Goal: Task Accomplishment & Management: Complete application form

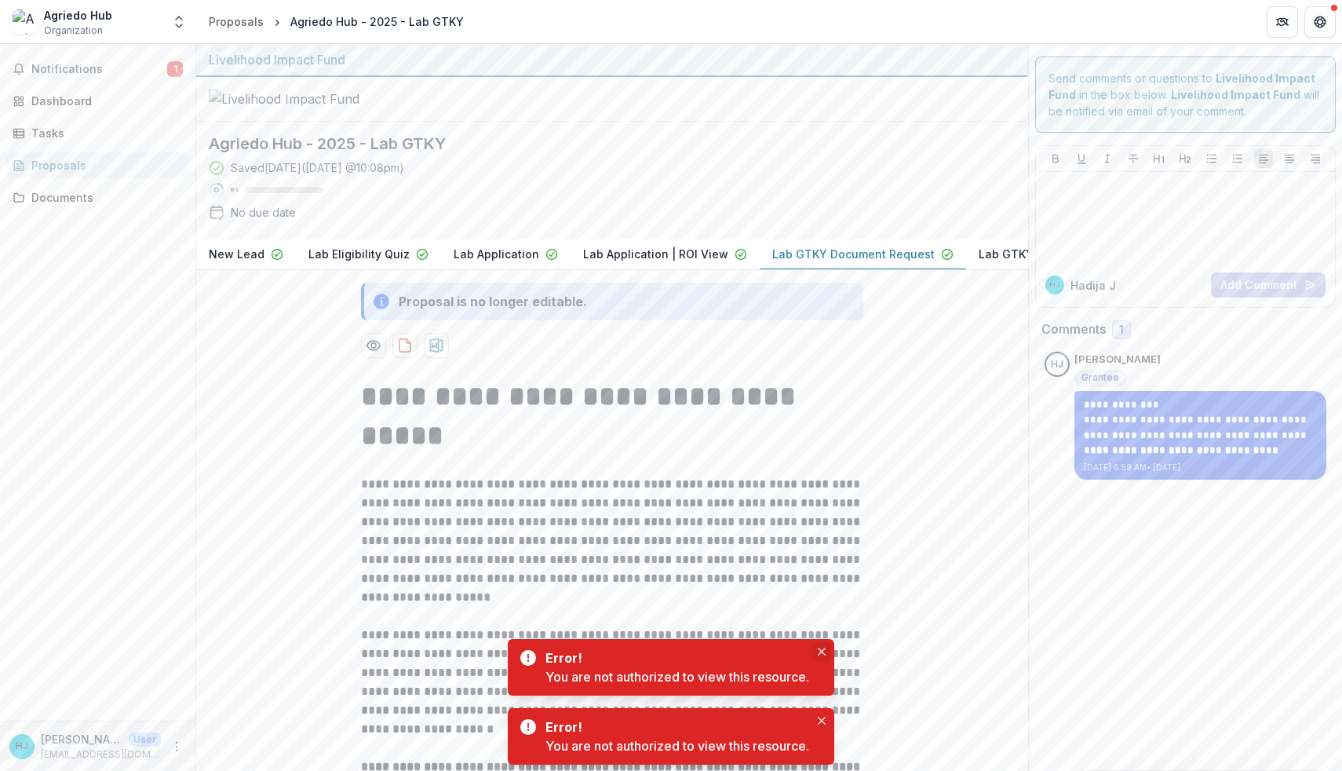
scroll to position [396, 0]
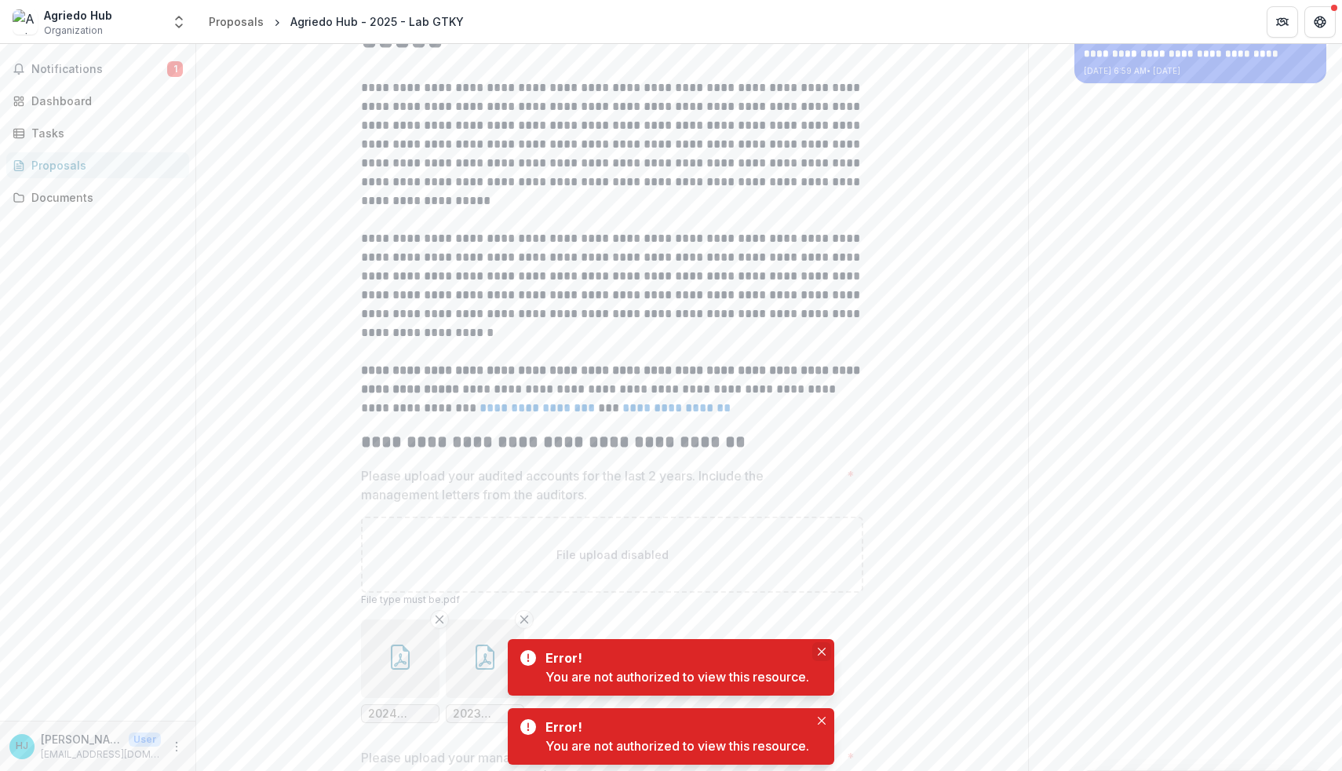
click at [824, 649] on icon "Close" at bounding box center [822, 652] width 8 height 8
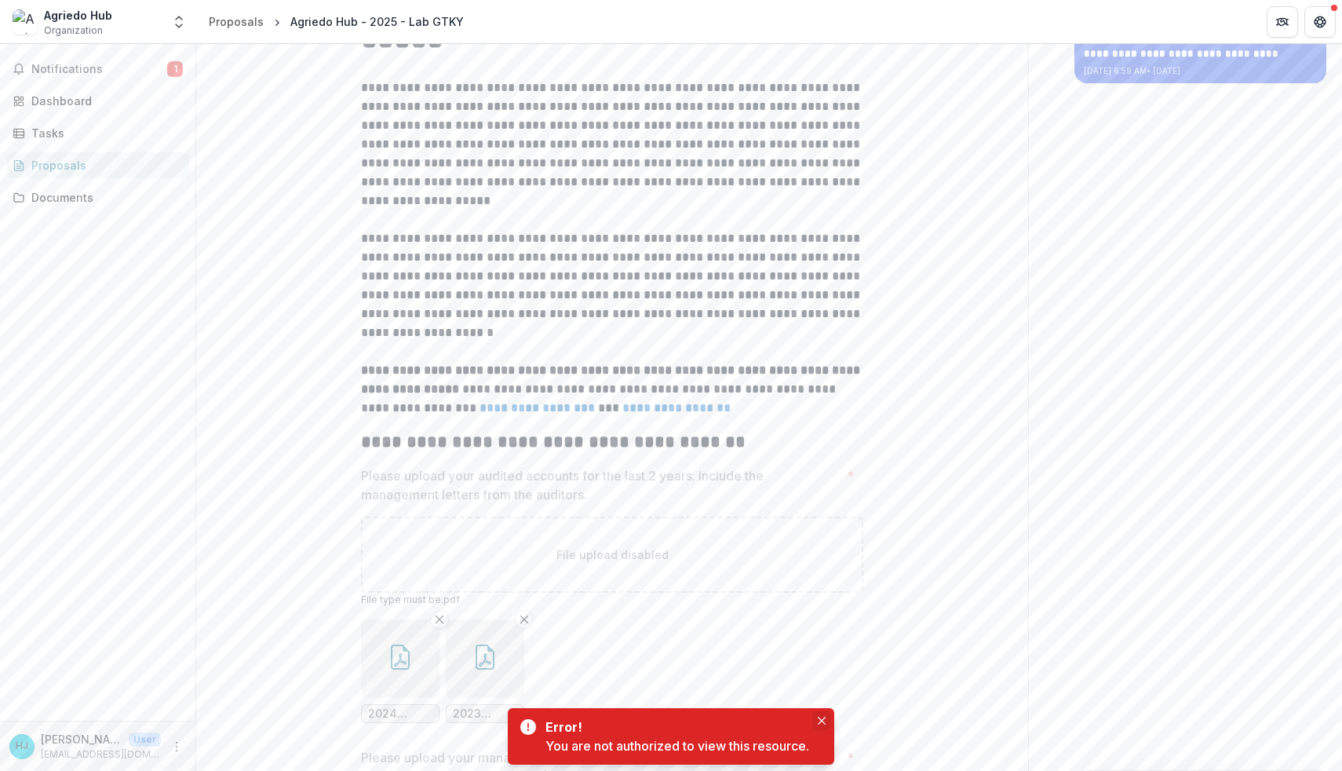
click at [825, 721] on icon "Close" at bounding box center [822, 721] width 8 height 8
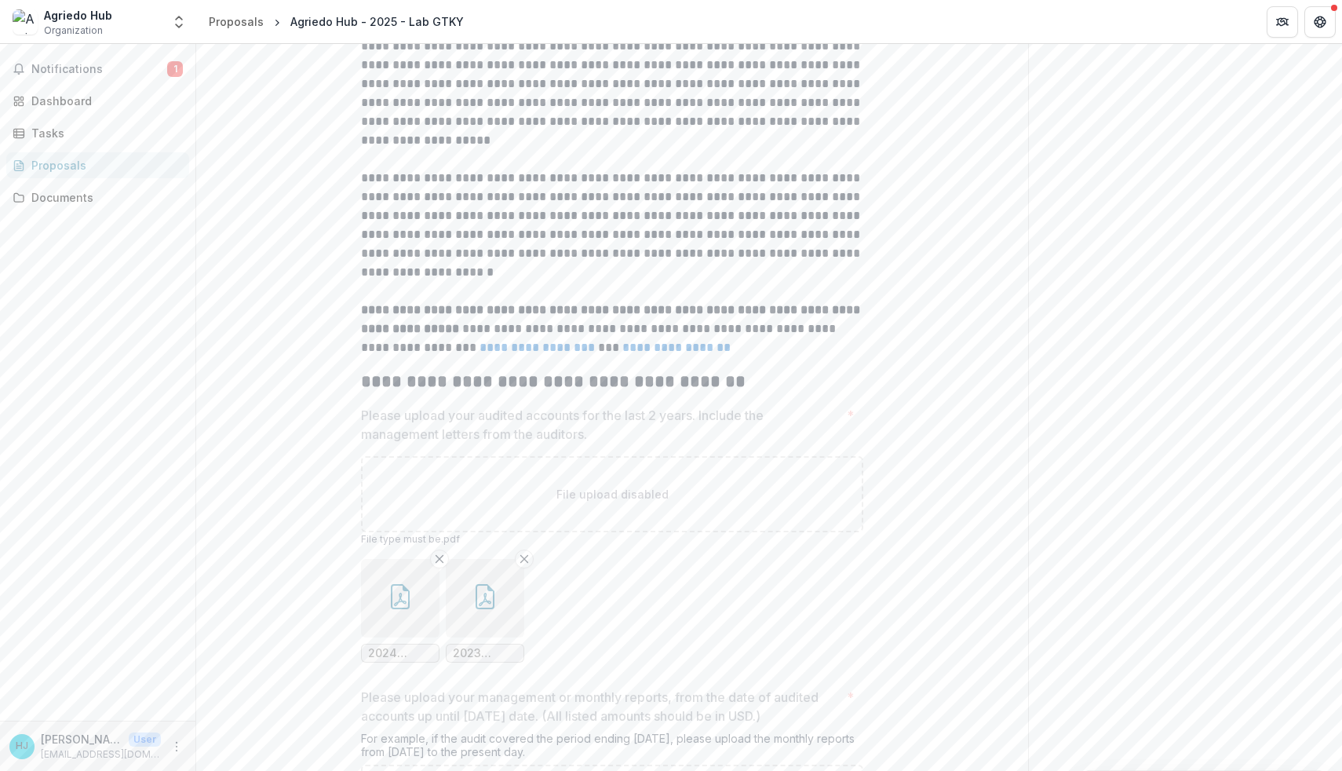
scroll to position [0, 0]
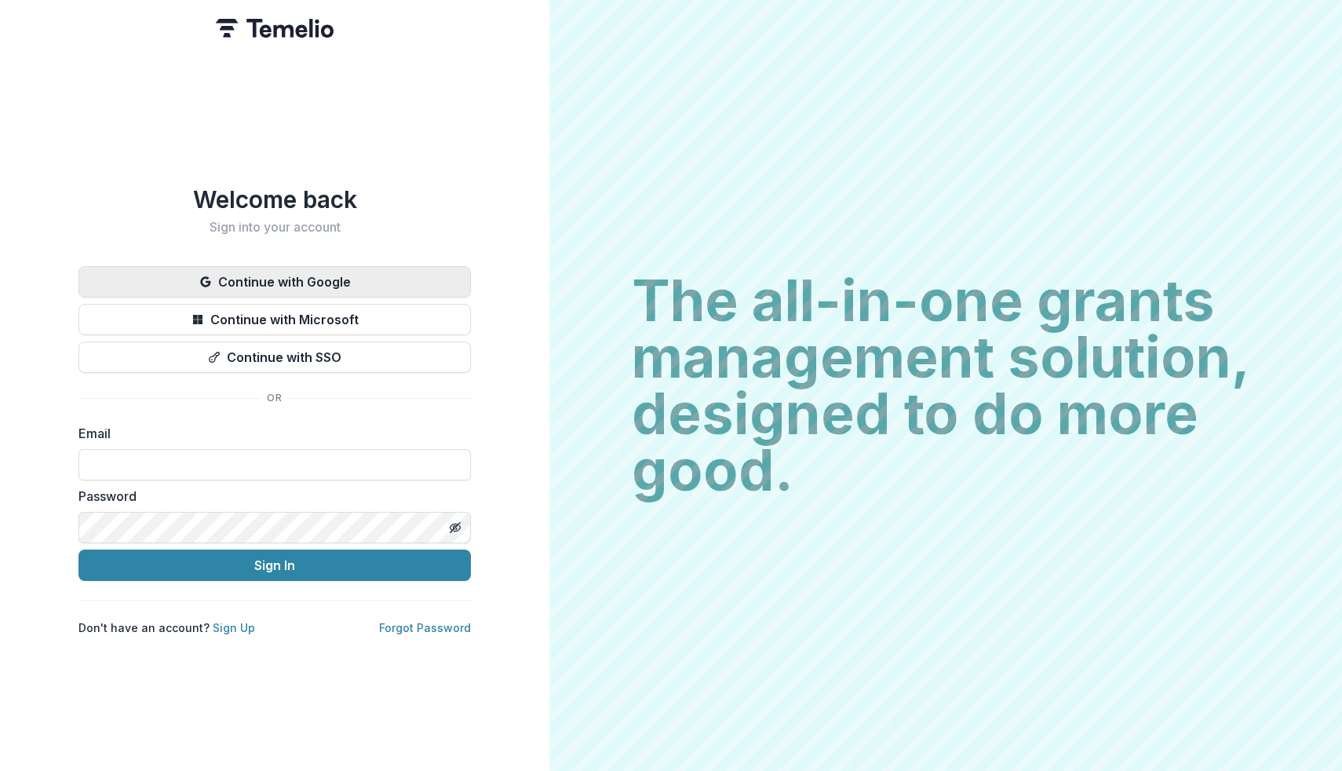
click at [313, 272] on button "Continue with Google" at bounding box center [274, 281] width 392 height 31
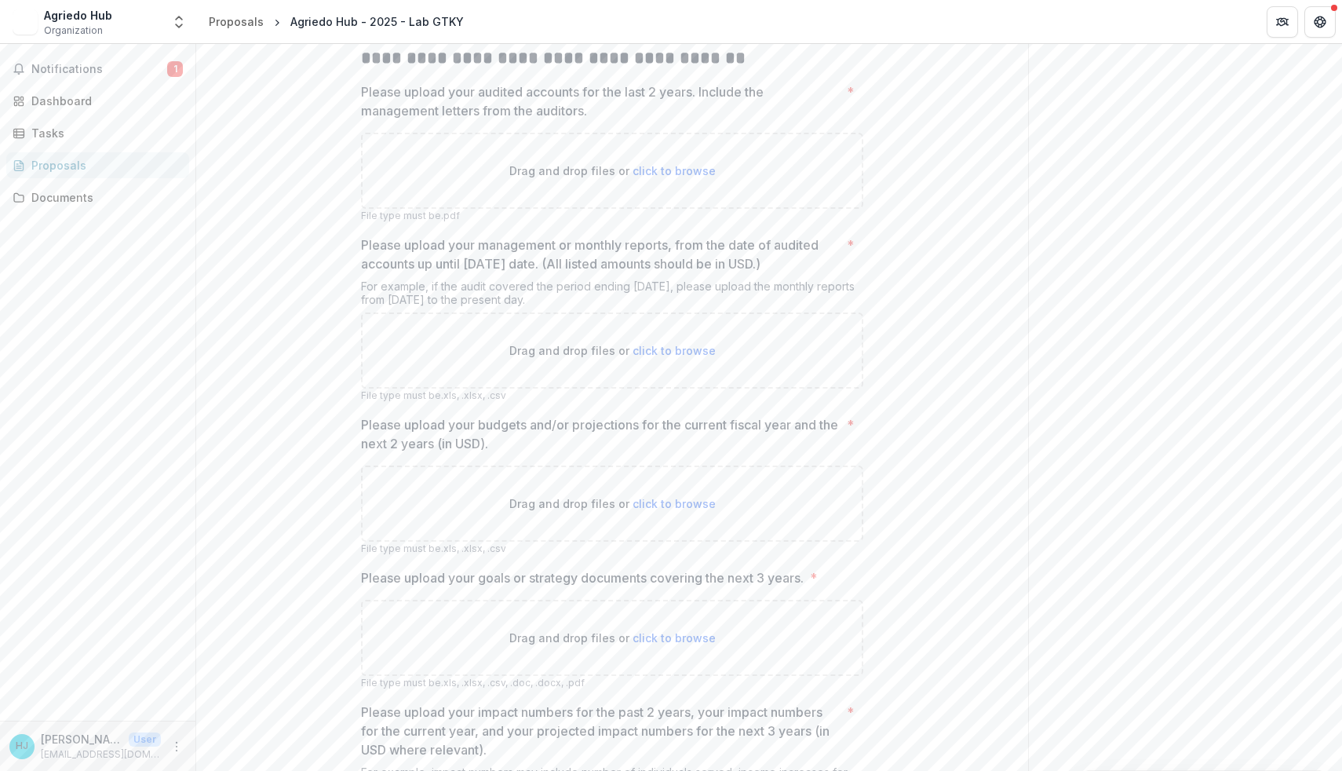
scroll to position [720, 0]
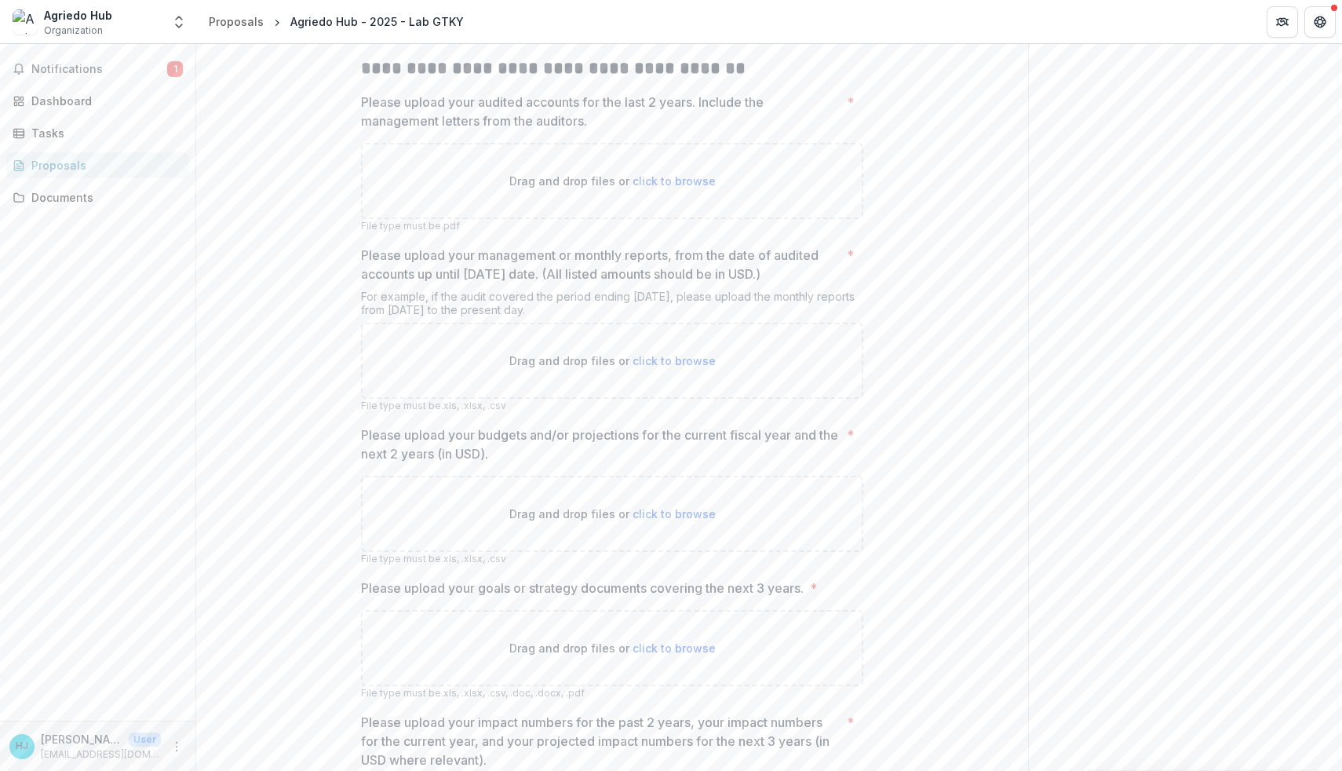
click at [660, 188] on span "click to browse" at bounding box center [674, 180] width 83 height 13
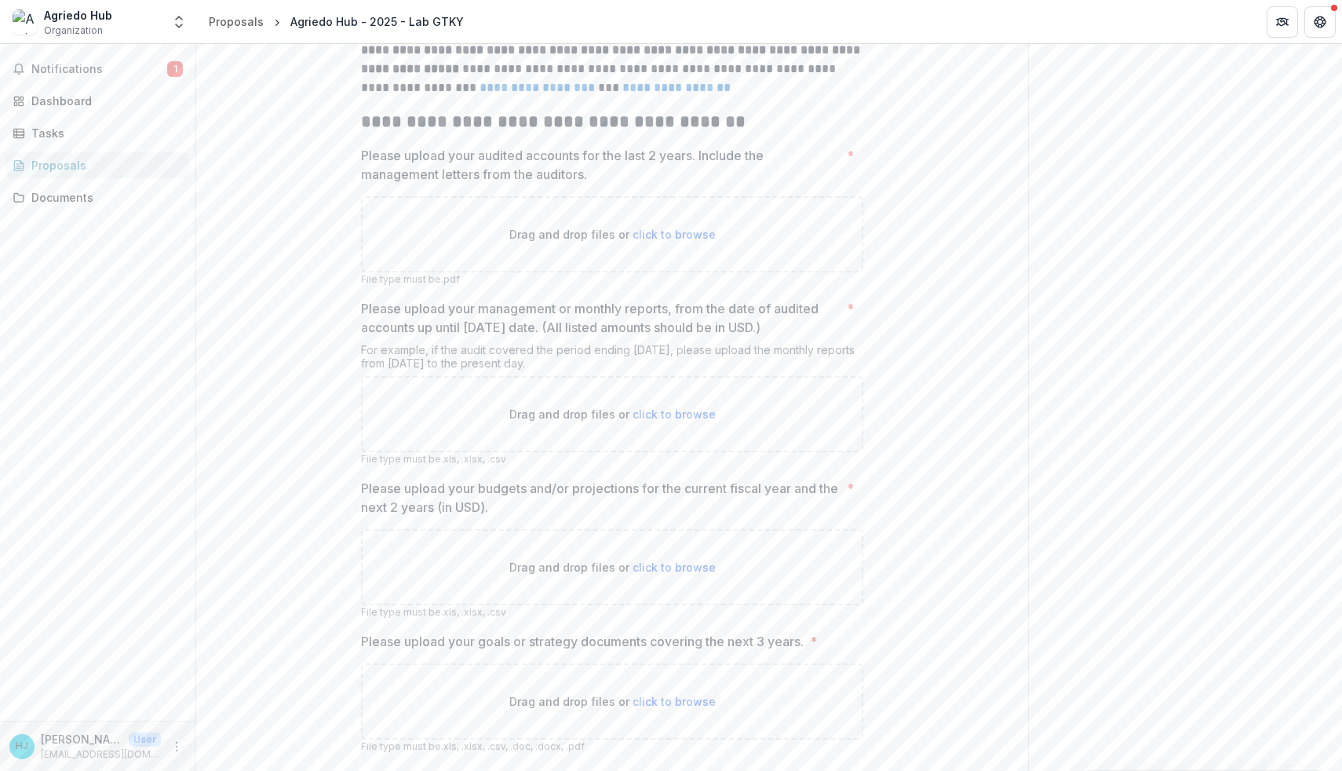
scroll to position [1101, 0]
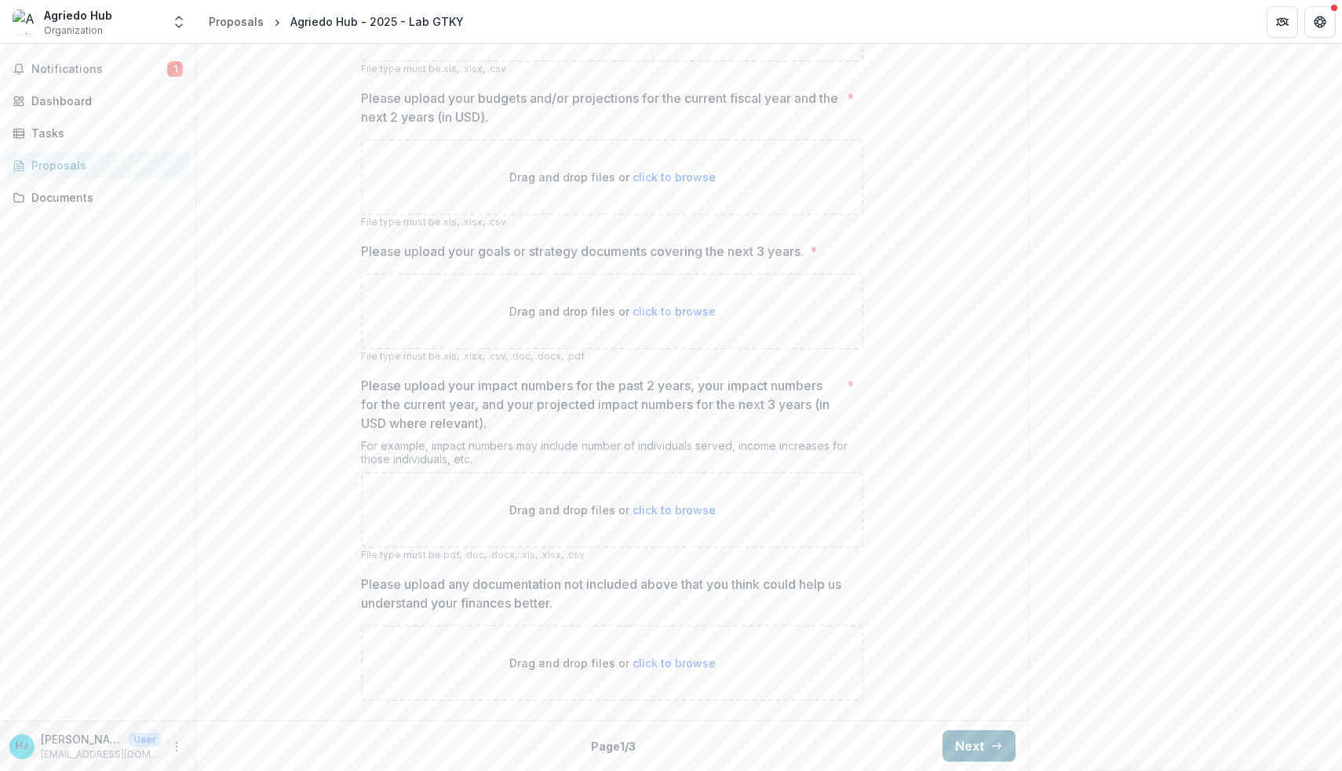
click at [973, 743] on button "Next" at bounding box center [979, 745] width 73 height 31
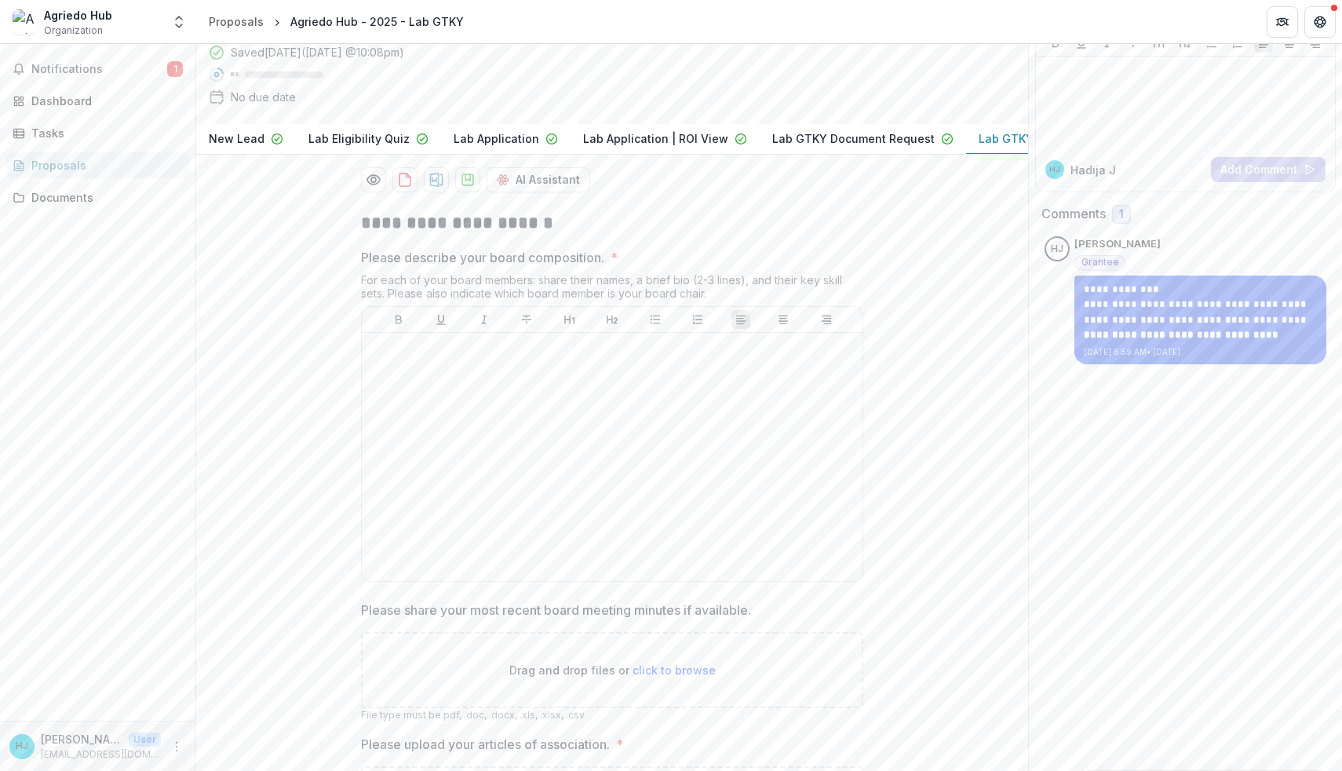
scroll to position [468, 0]
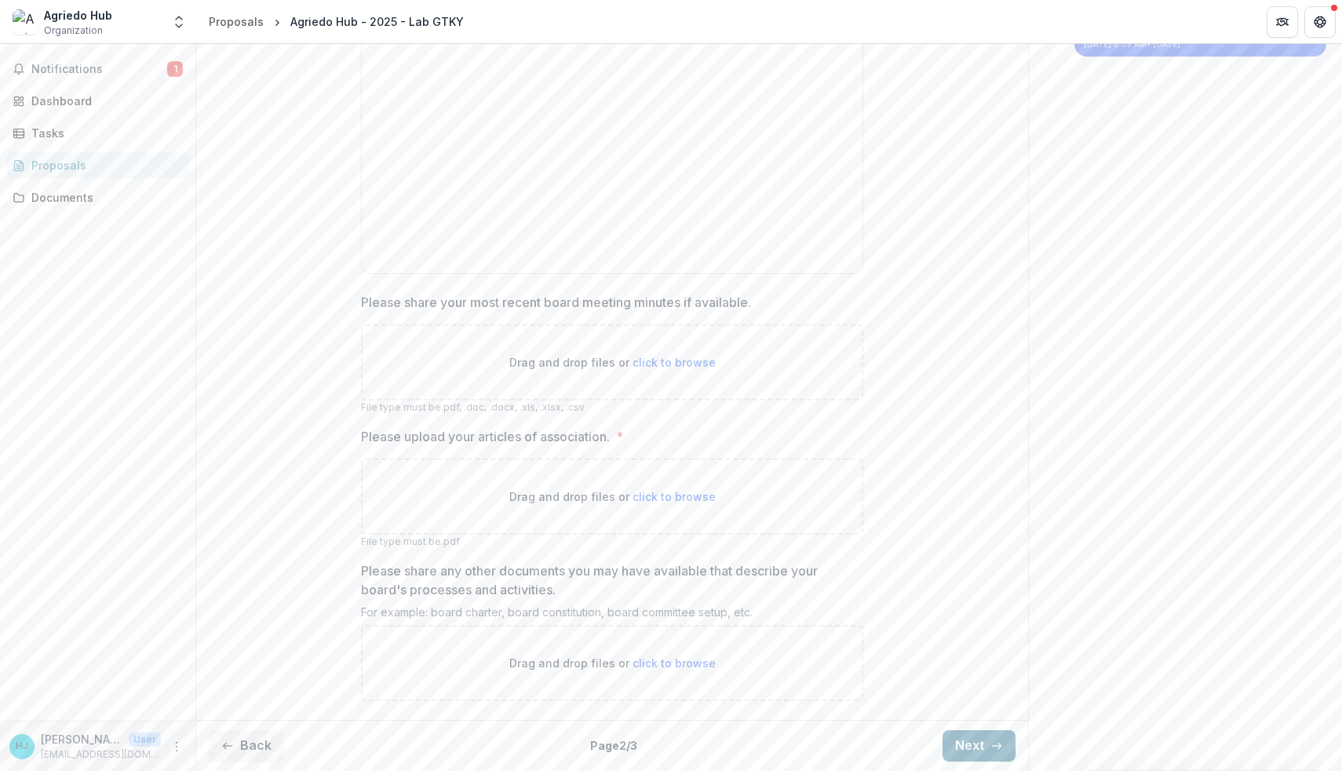
click at [958, 746] on button "Next" at bounding box center [979, 745] width 73 height 31
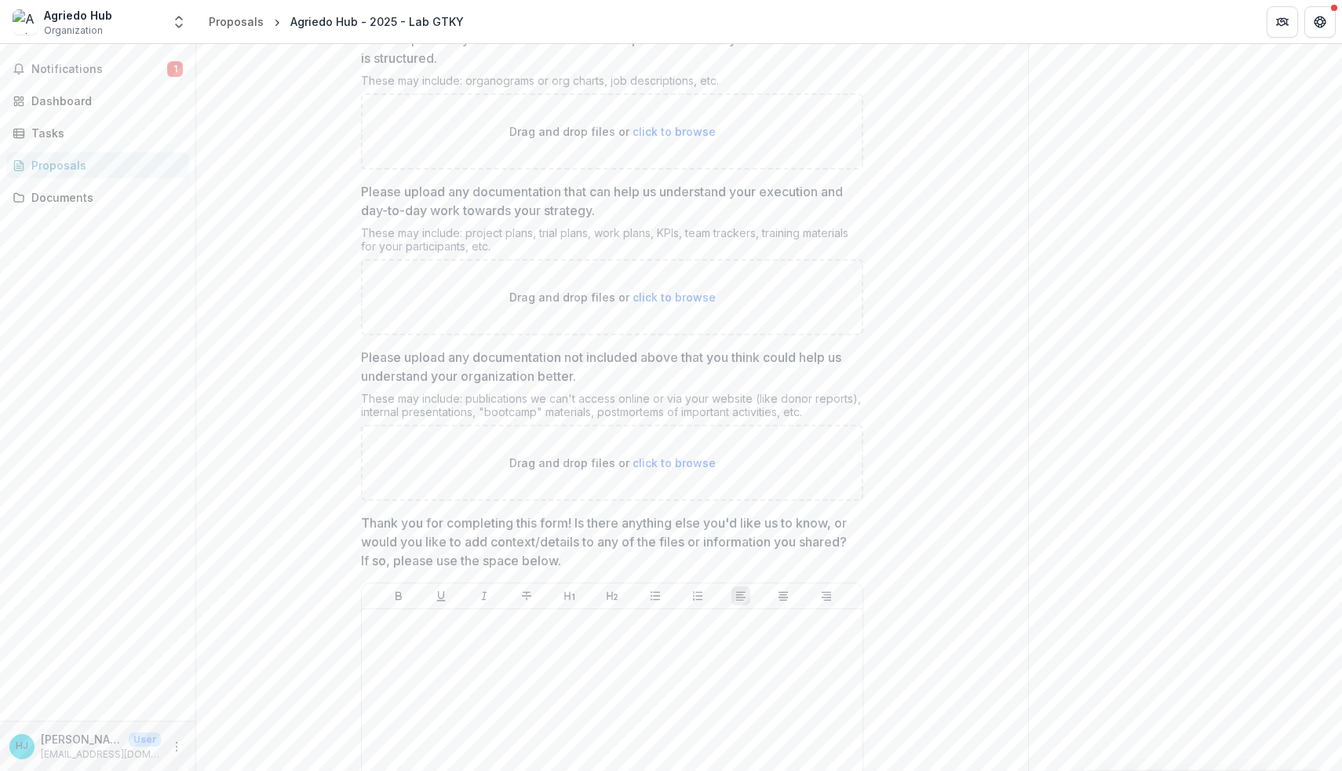
scroll to position [873, 0]
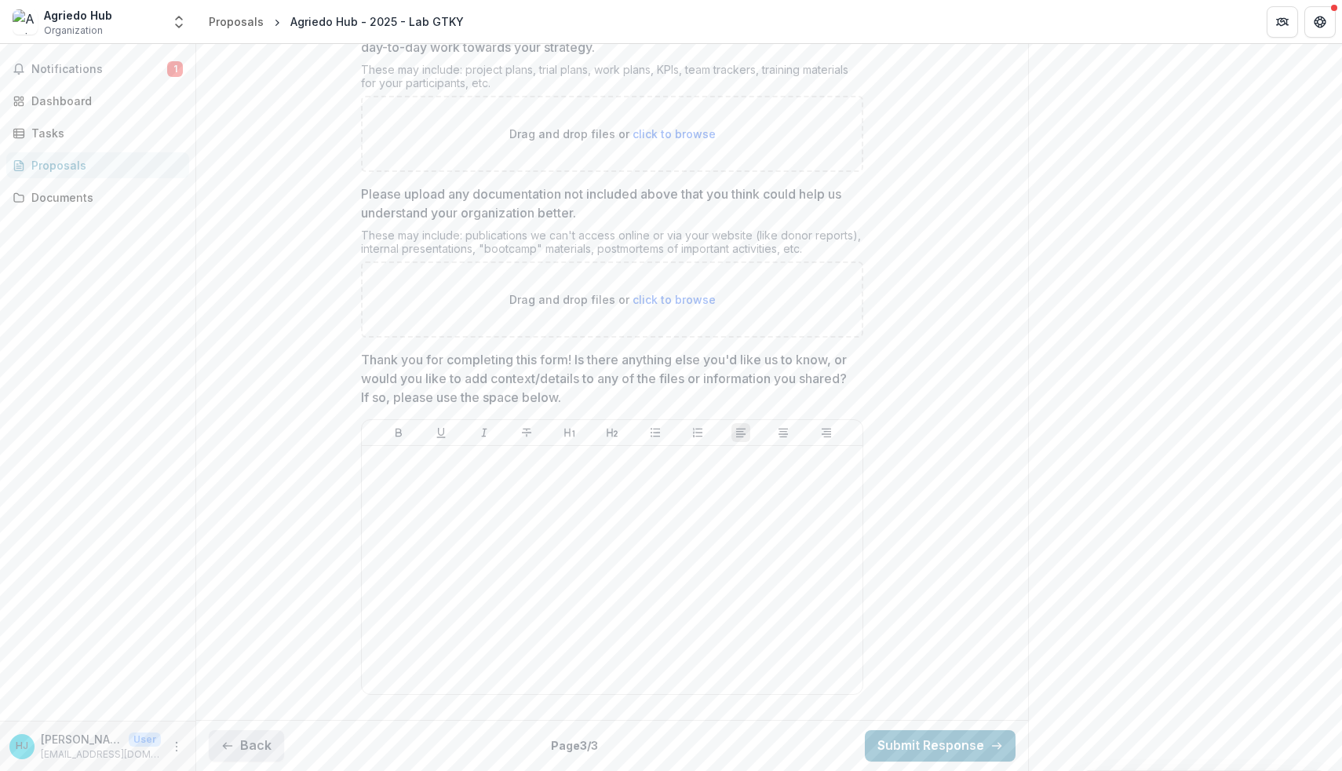
click at [263, 743] on button "Back" at bounding box center [246, 745] width 75 height 31
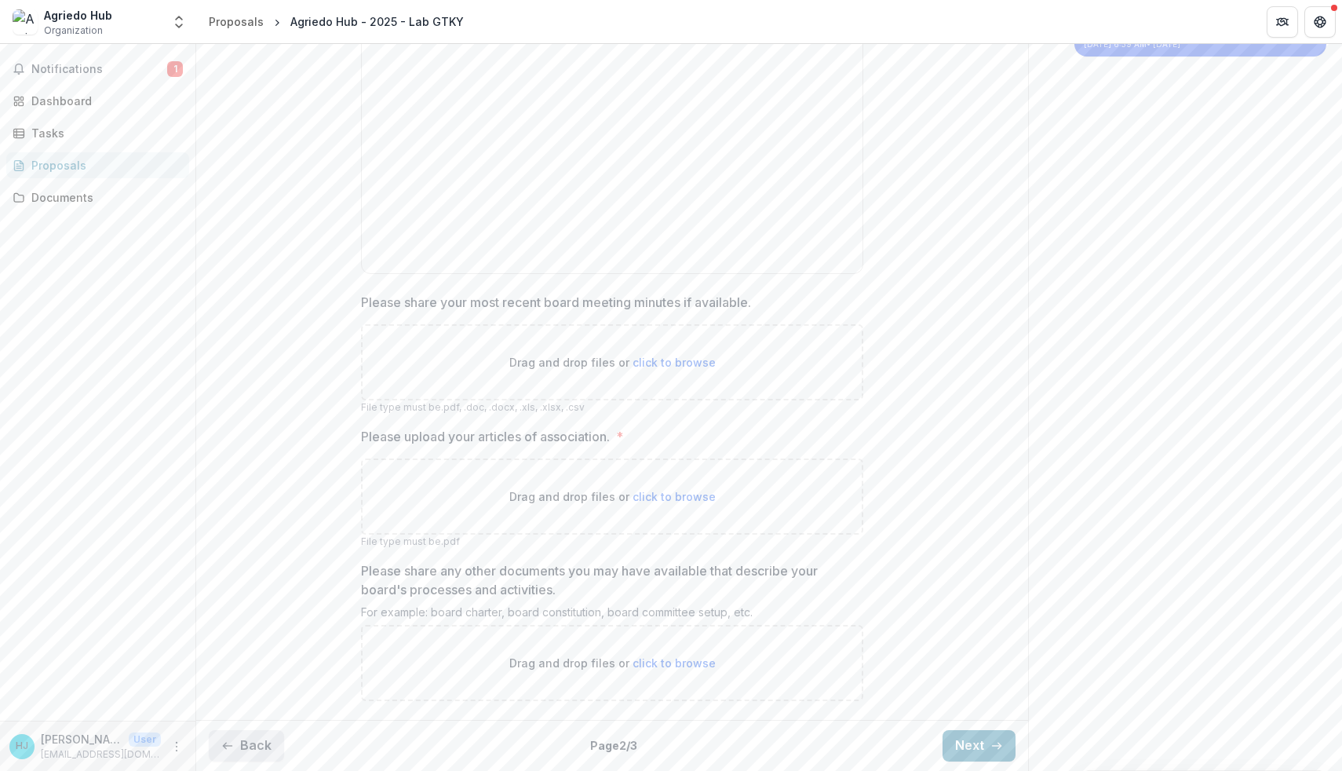
click at [263, 743] on button "Back" at bounding box center [246, 745] width 75 height 31
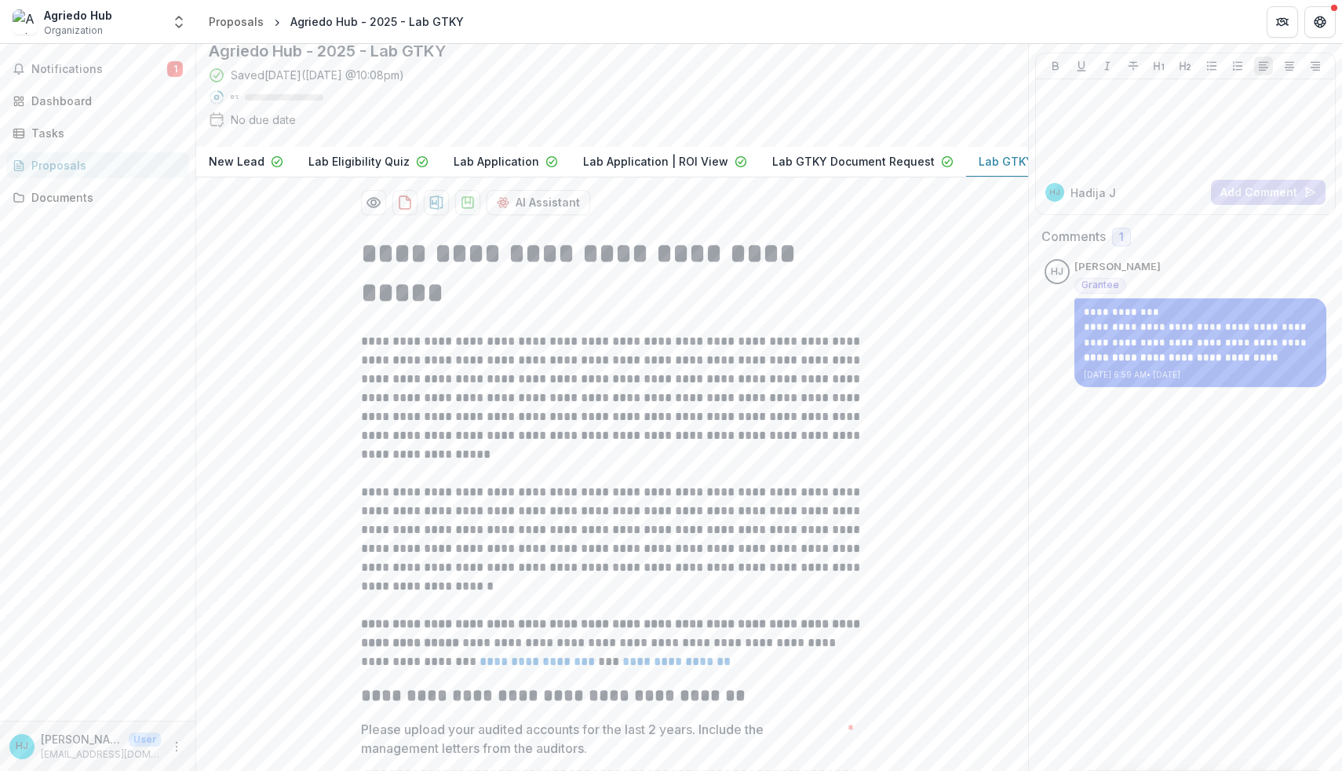
scroll to position [0, 0]
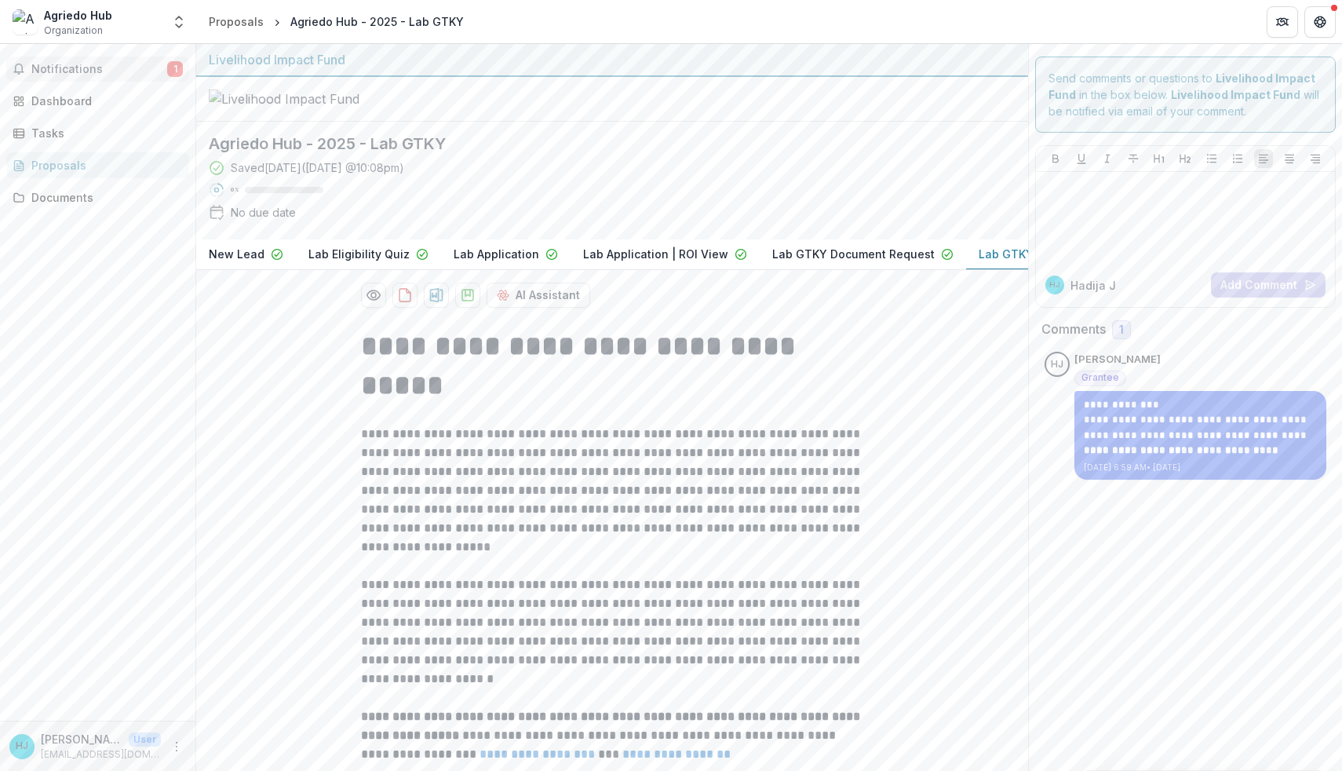
click at [133, 67] on span "Notifications" at bounding box center [99, 69] width 136 height 13
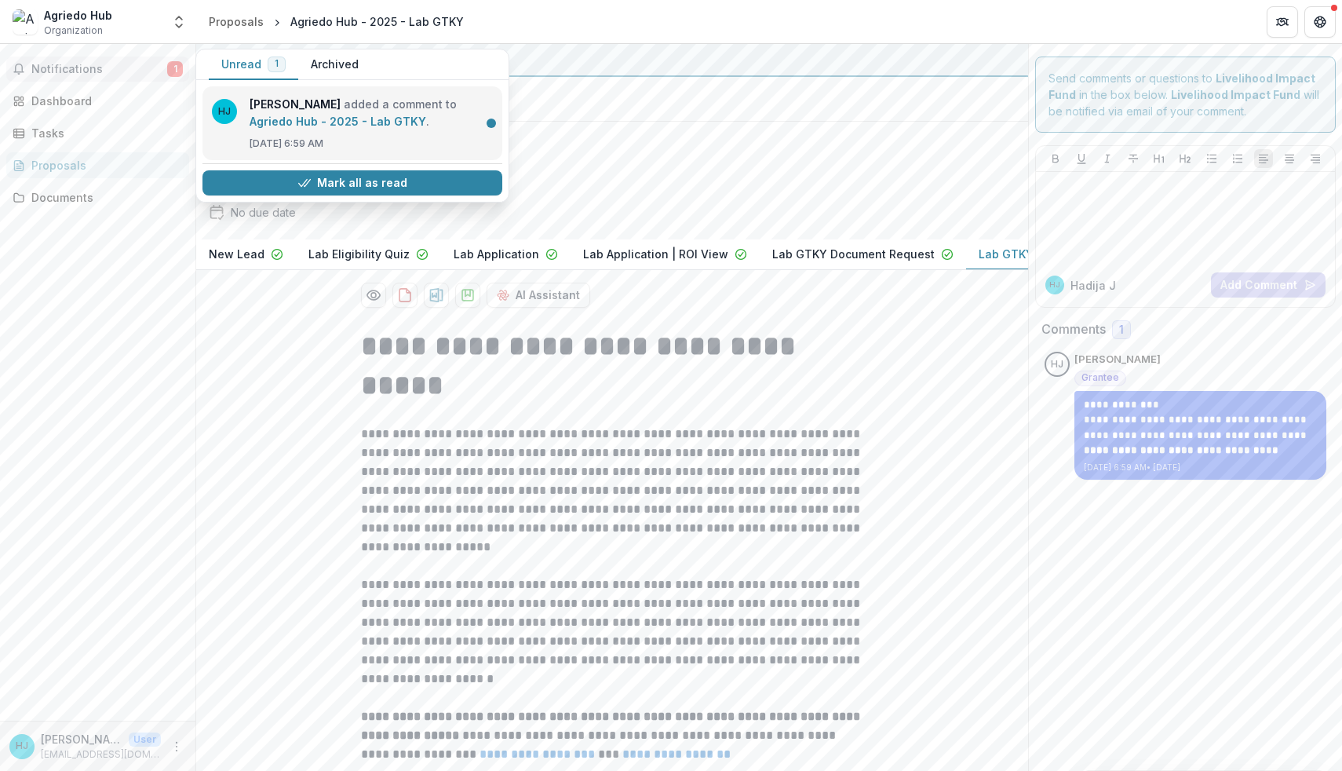
click at [401, 128] on link "Agriedo Hub - 2025 - Lab GTKY" at bounding box center [338, 121] width 177 height 13
